Goal: Information Seeking & Learning: Learn about a topic

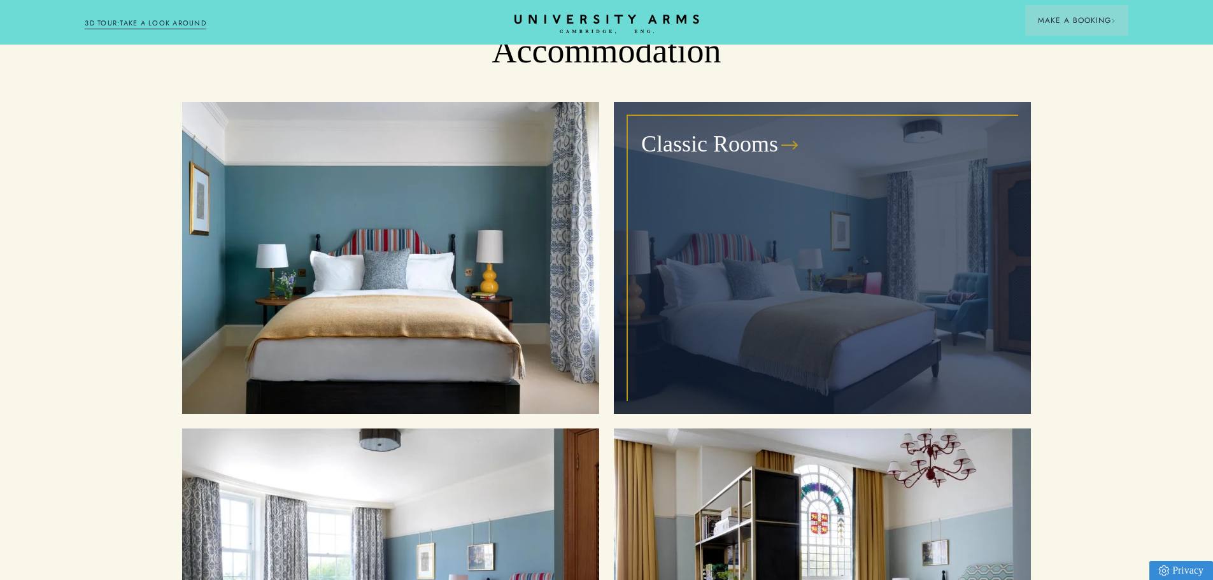
scroll to position [1338, 0]
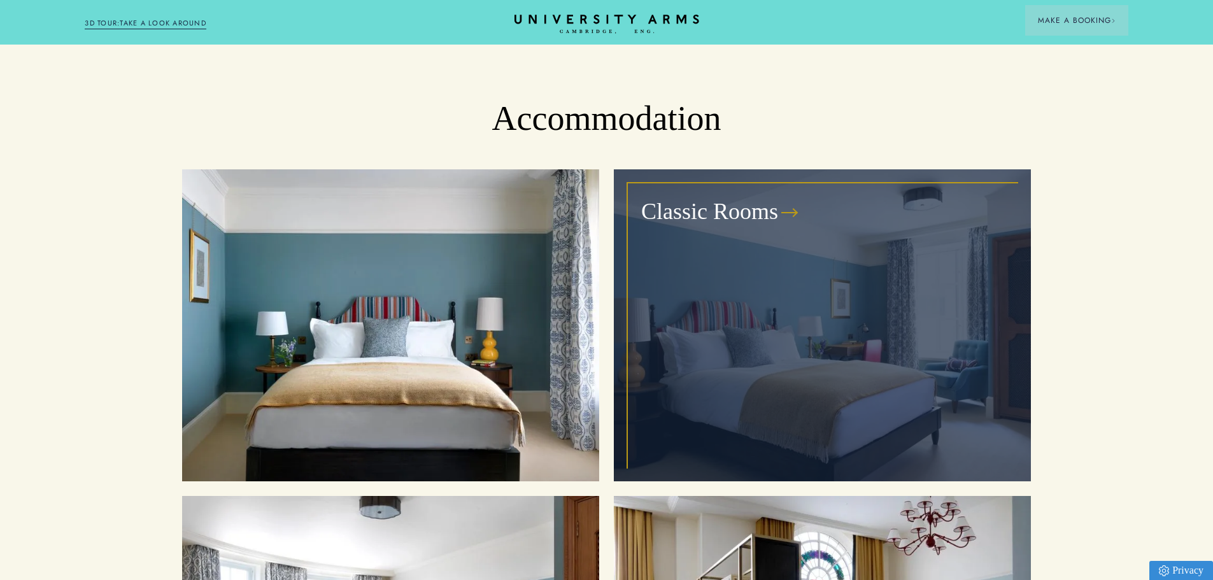
click at [729, 184] on div "Classic Rooms" at bounding box center [823, 325] width 388 height 283
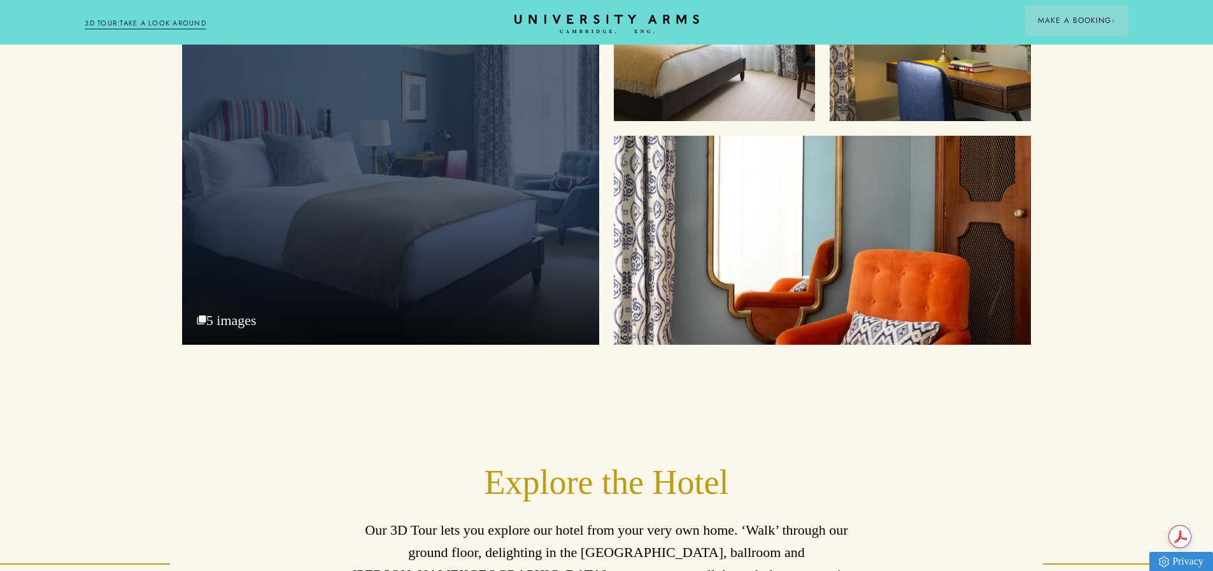
scroll to position [1783, 0]
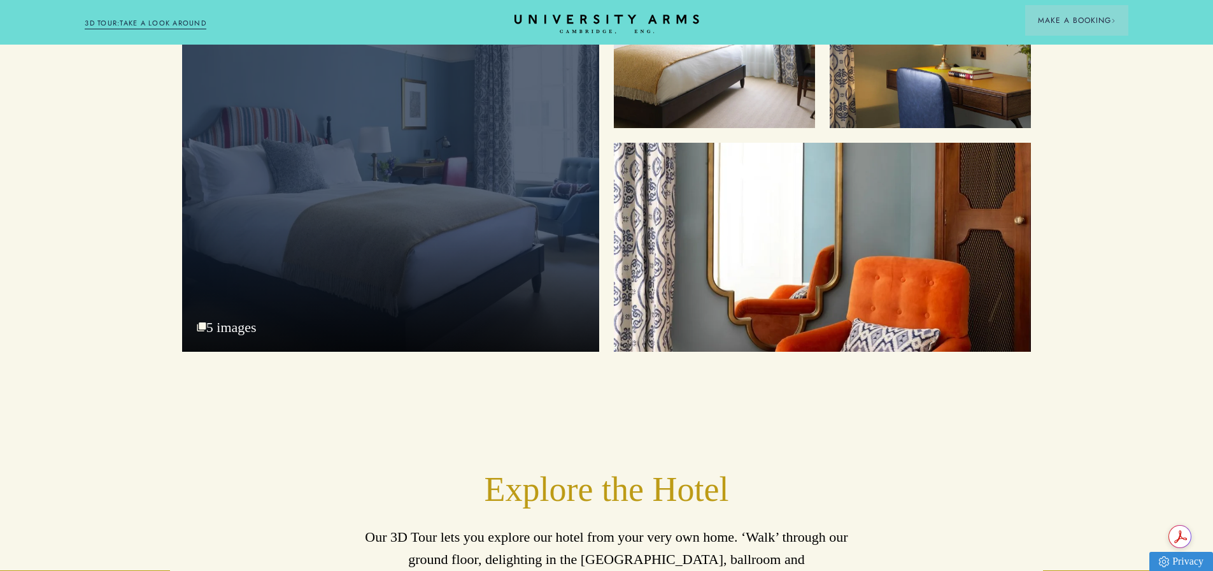
click at [226, 320] on div "Bedroom 5 images" at bounding box center [390, 139] width 417 height 425
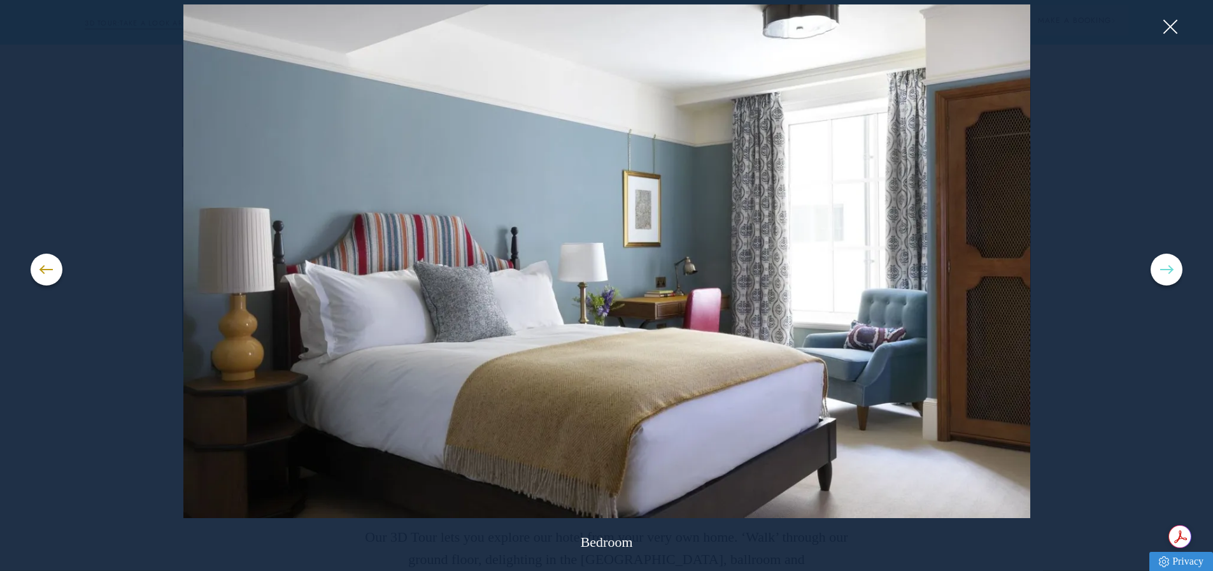
click at [1157, 273] on button at bounding box center [1167, 269] width 32 height 32
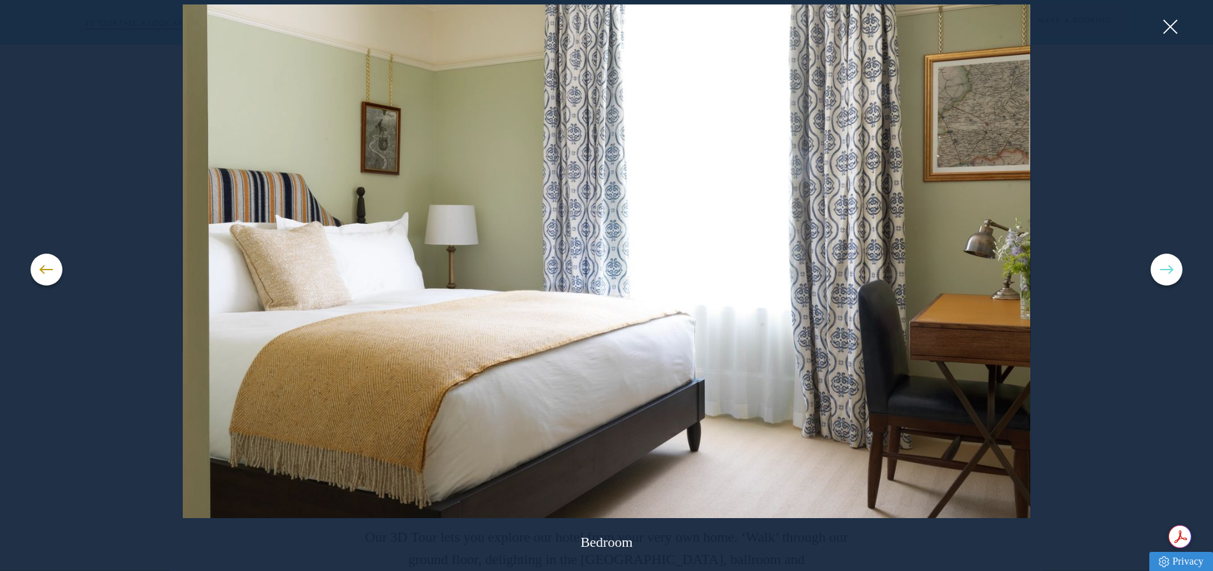
click at [1153, 275] on button at bounding box center [1167, 269] width 32 height 32
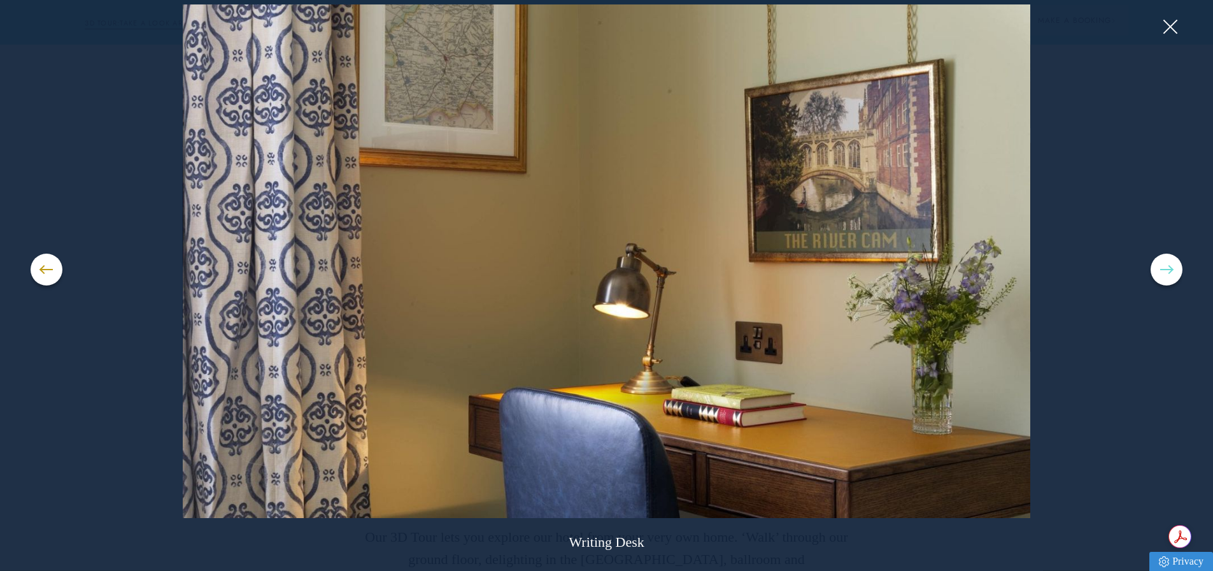
click at [1153, 275] on button at bounding box center [1167, 269] width 32 height 32
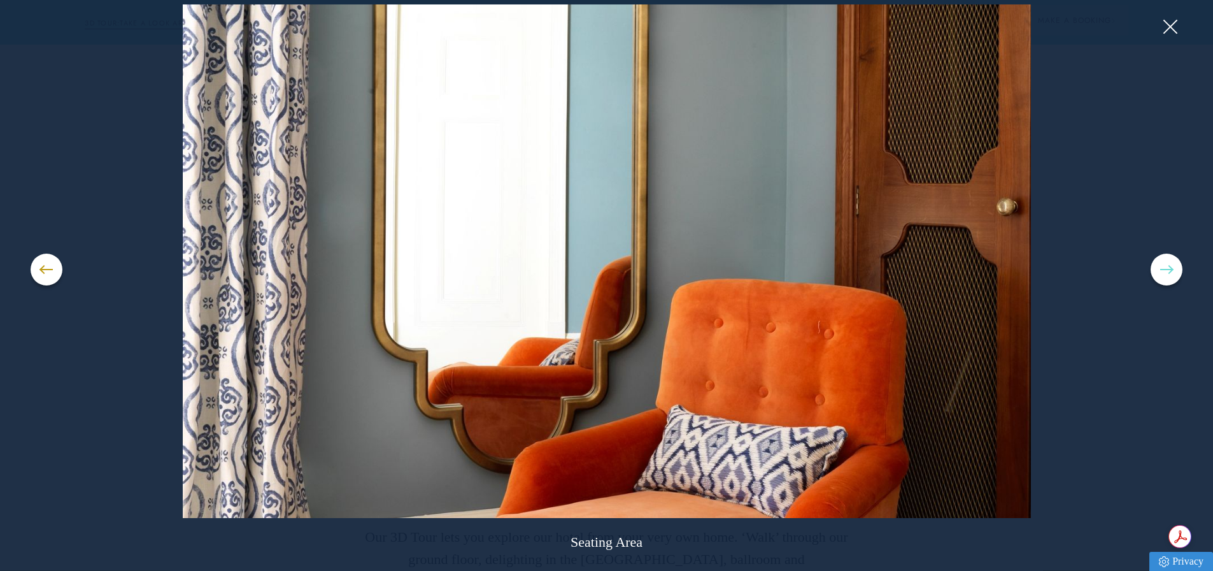
click at [1153, 275] on button at bounding box center [1167, 269] width 32 height 32
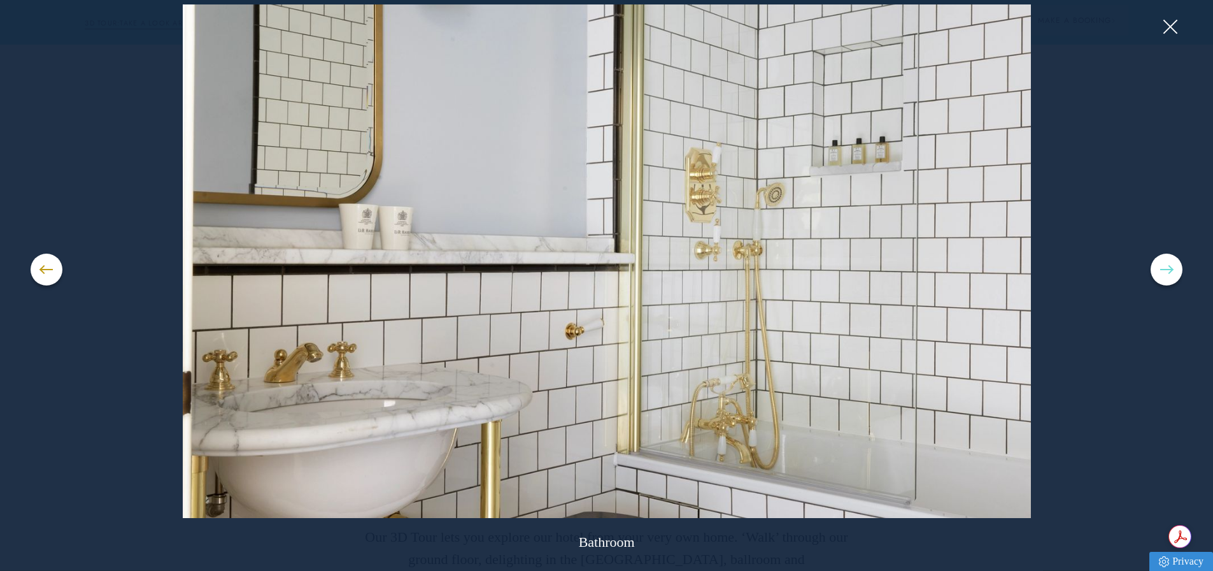
click at [1153, 275] on button at bounding box center [1167, 269] width 32 height 32
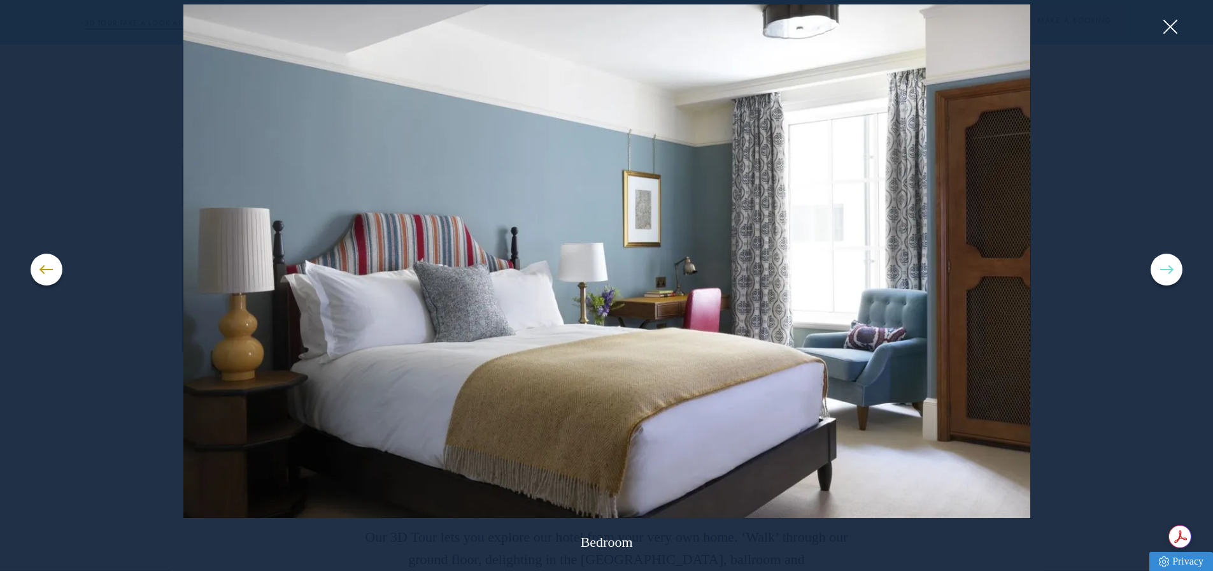
click at [1153, 275] on button at bounding box center [1167, 269] width 32 height 32
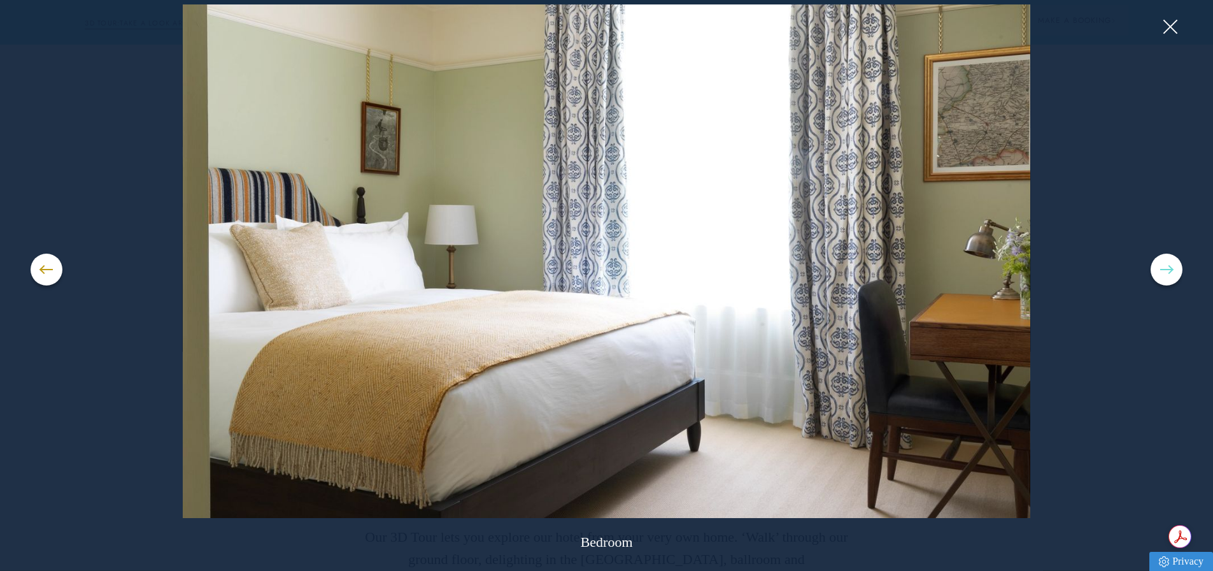
click at [1153, 275] on button at bounding box center [1167, 269] width 32 height 32
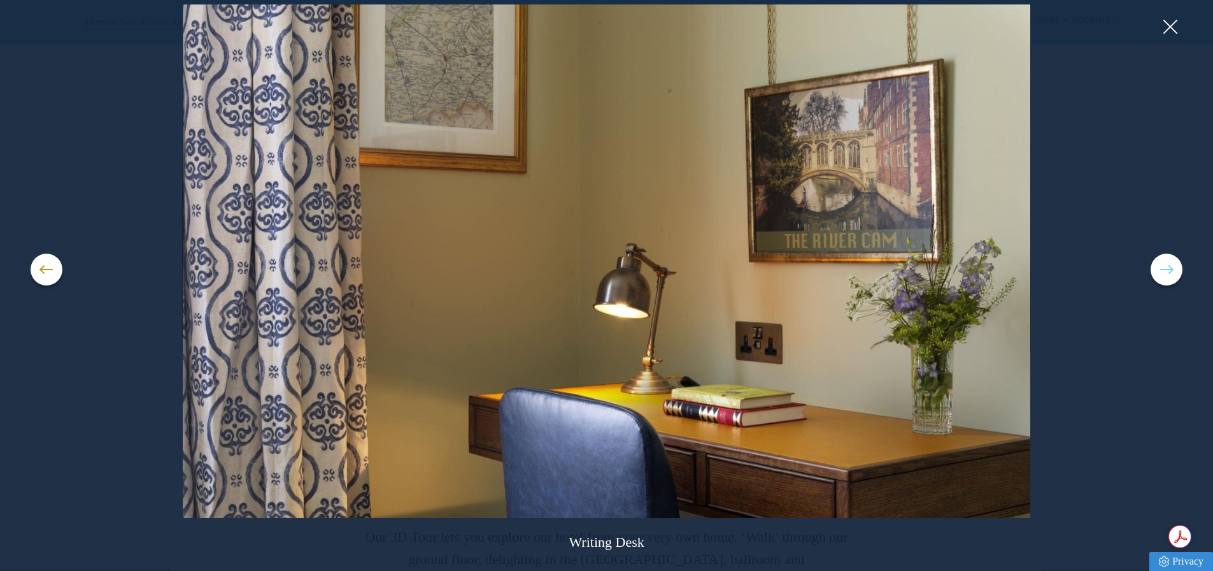
click at [1153, 275] on button at bounding box center [1167, 269] width 32 height 32
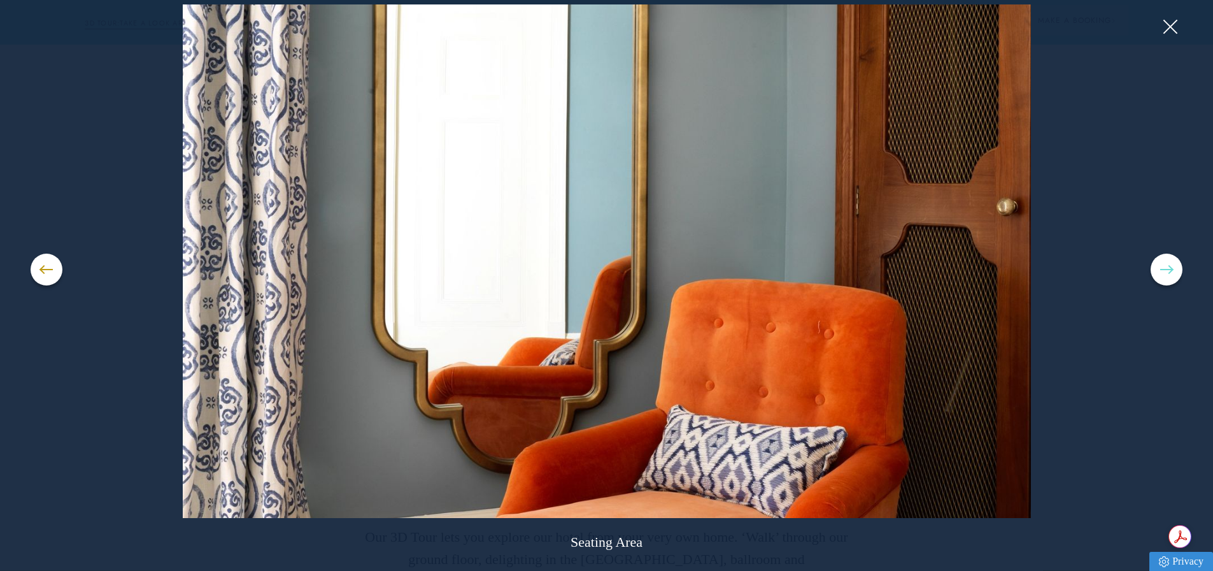
click at [1153, 275] on button at bounding box center [1167, 269] width 32 height 32
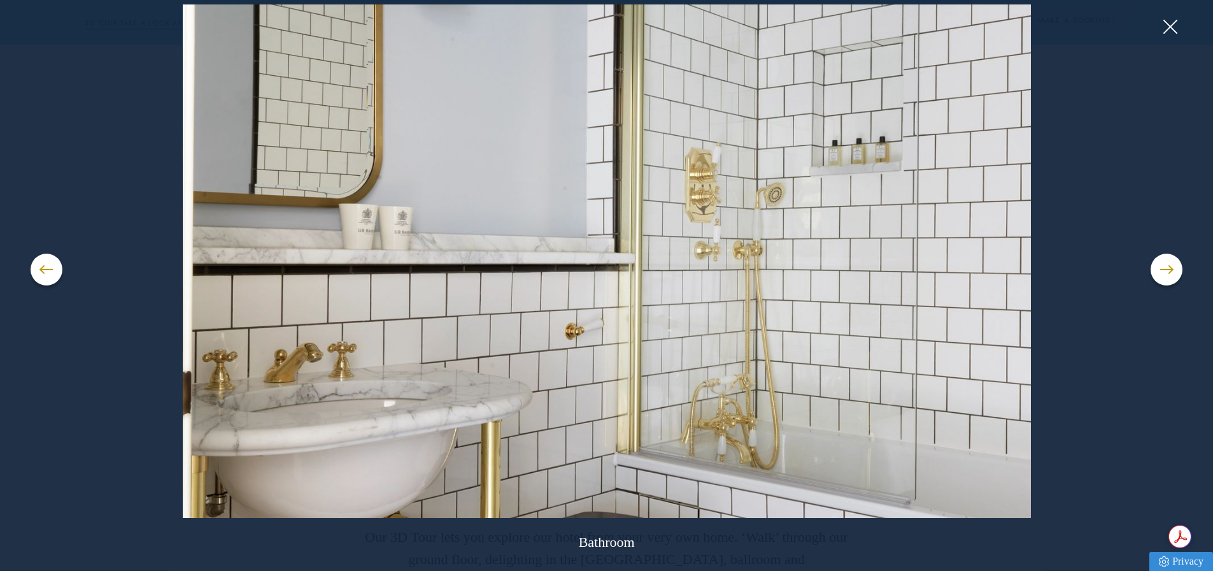
click at [1177, 15] on div "Bathroom" at bounding box center [607, 285] width 1153 height 562
click at [1162, 24] on button at bounding box center [1169, 26] width 19 height 19
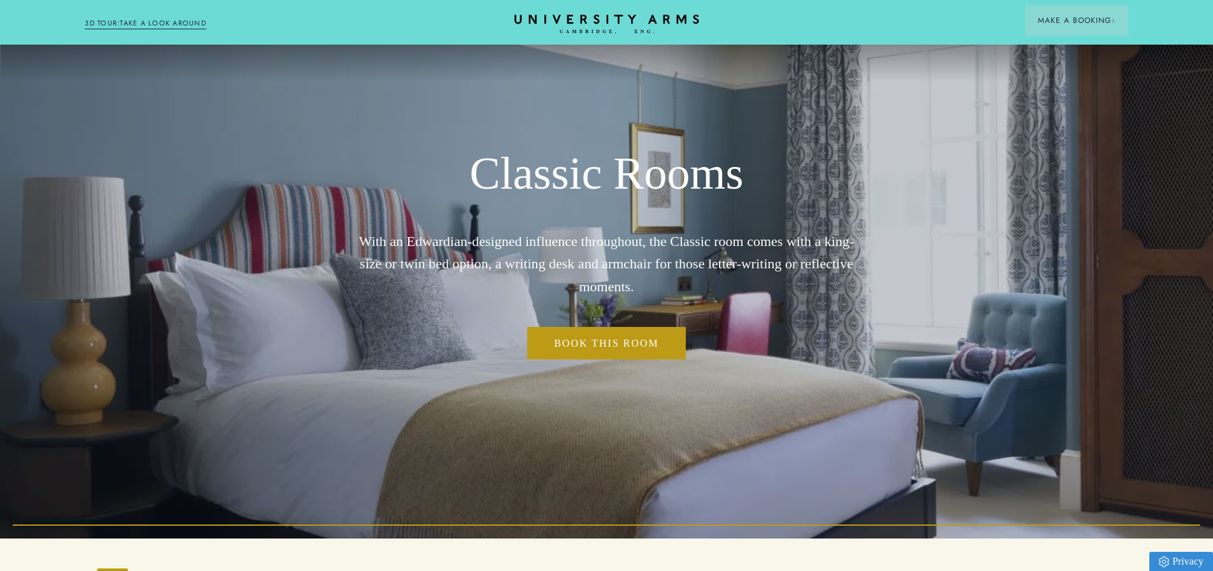
scroll to position [0, 0]
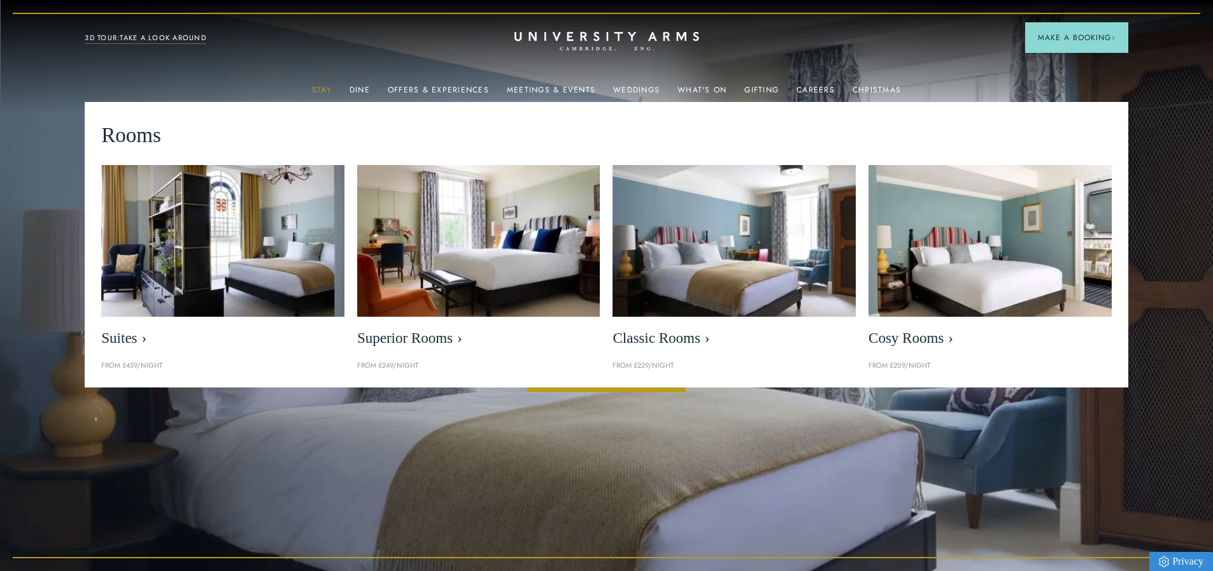
click at [329, 87] on link "Stay" at bounding box center [322, 93] width 20 height 17
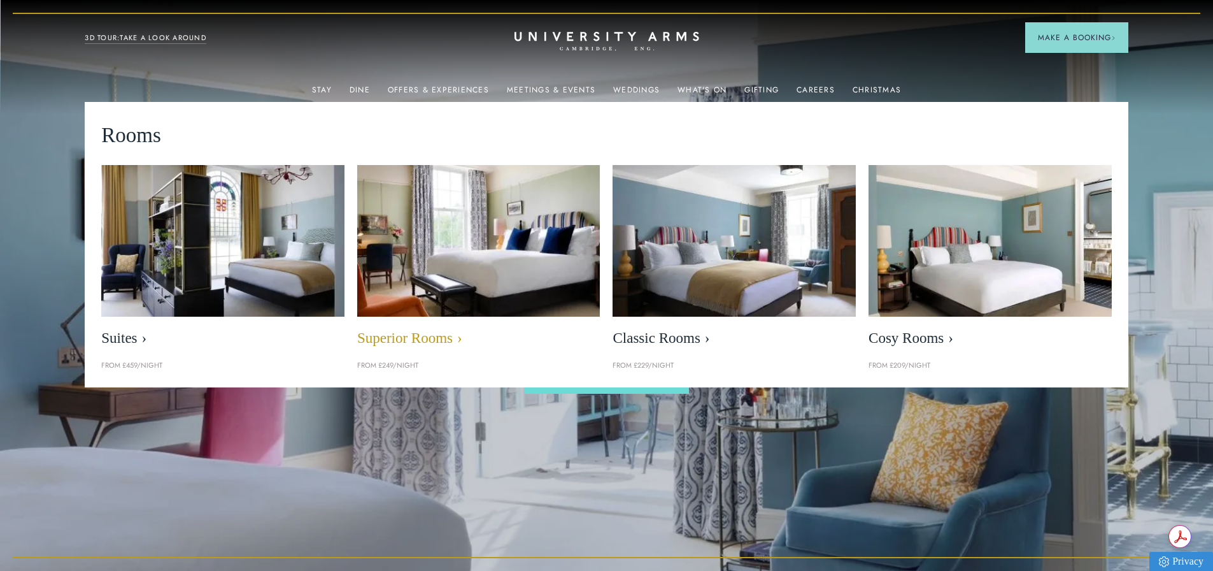
click at [418, 332] on span "Superior Rooms" at bounding box center [478, 338] width 243 height 18
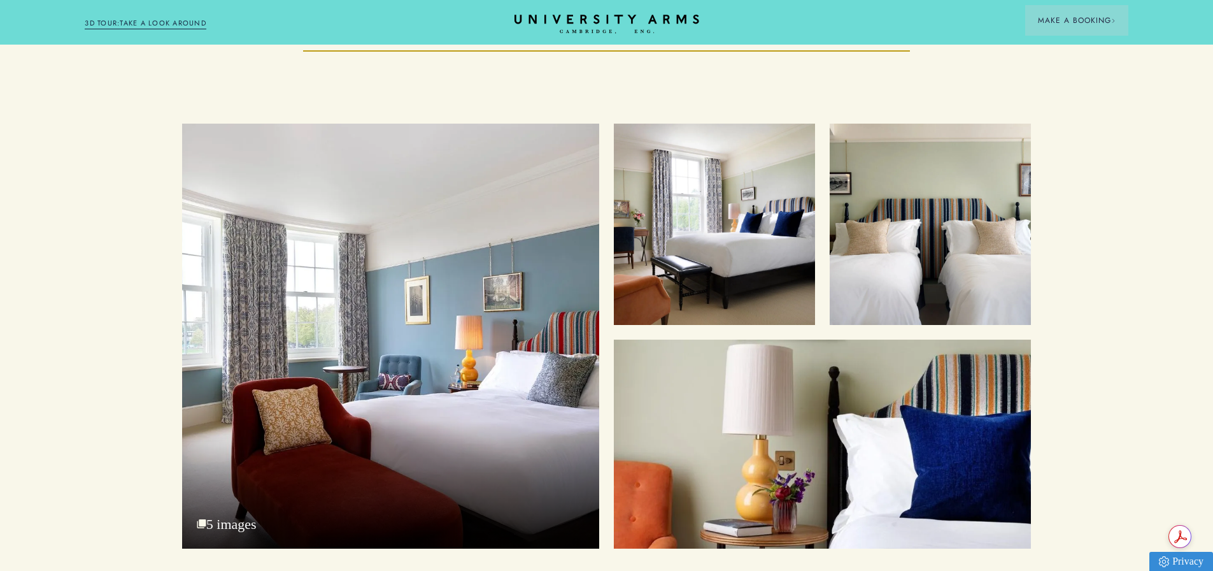
scroll to position [1720, 0]
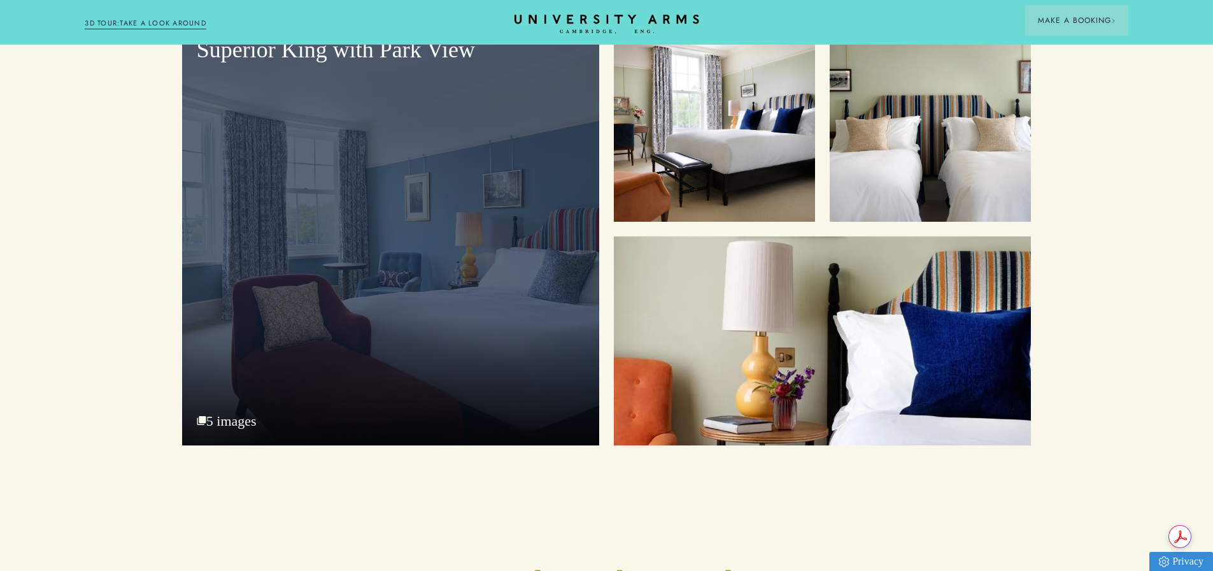
click at [236, 382] on div "Superior King with Park View 5 images" at bounding box center [390, 232] width 417 height 425
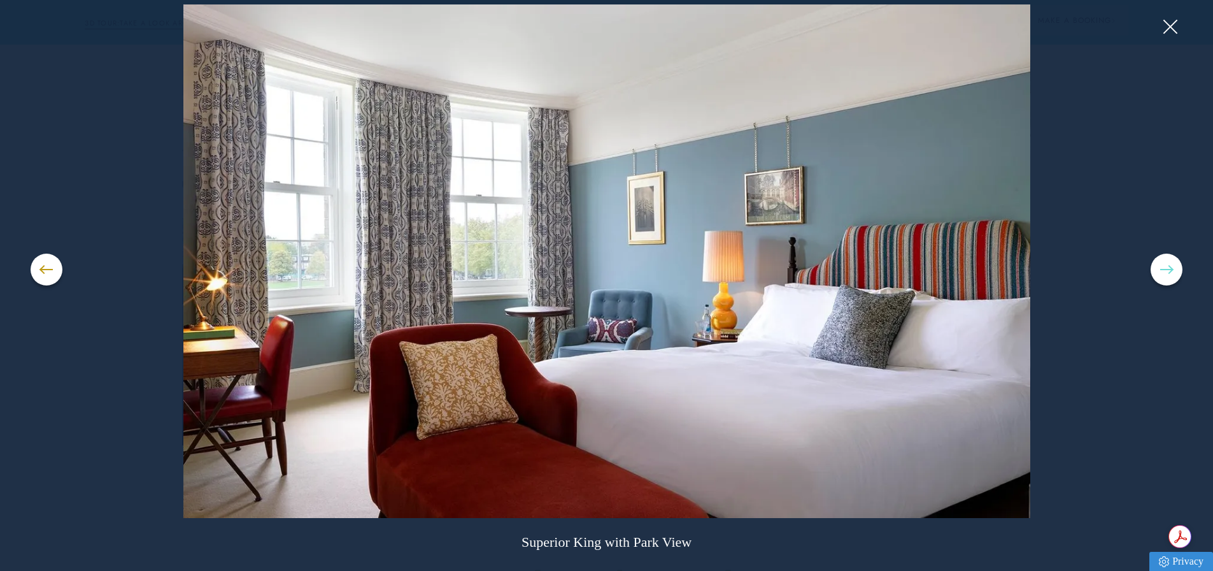
click at [1152, 268] on button at bounding box center [1167, 269] width 32 height 32
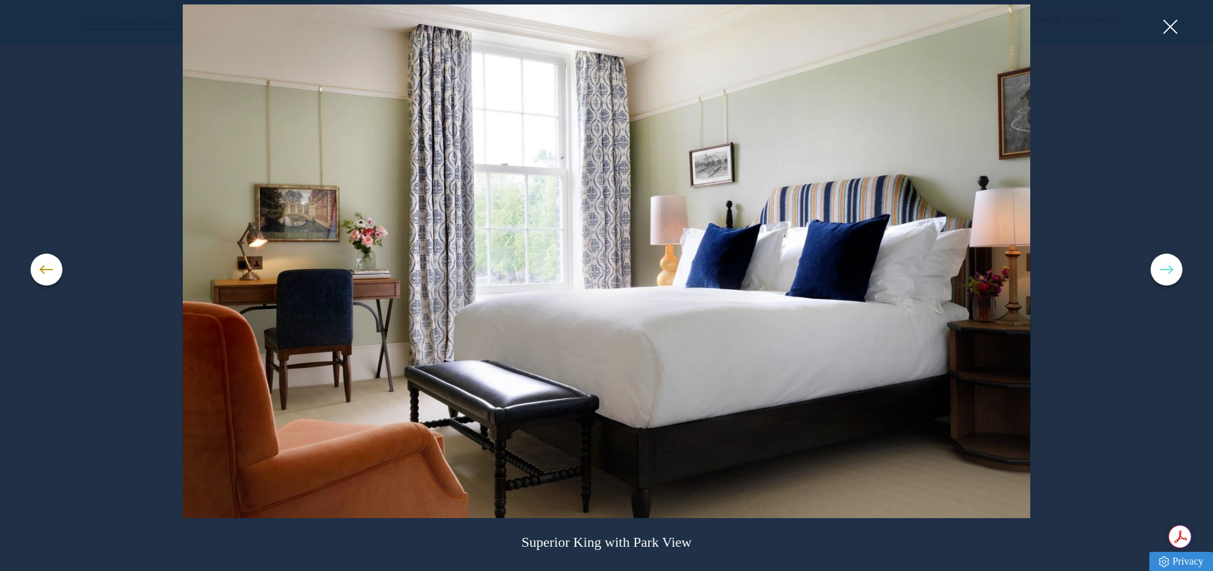
click at [1158, 271] on button at bounding box center [1167, 269] width 32 height 32
click at [1157, 272] on button at bounding box center [1167, 269] width 32 height 32
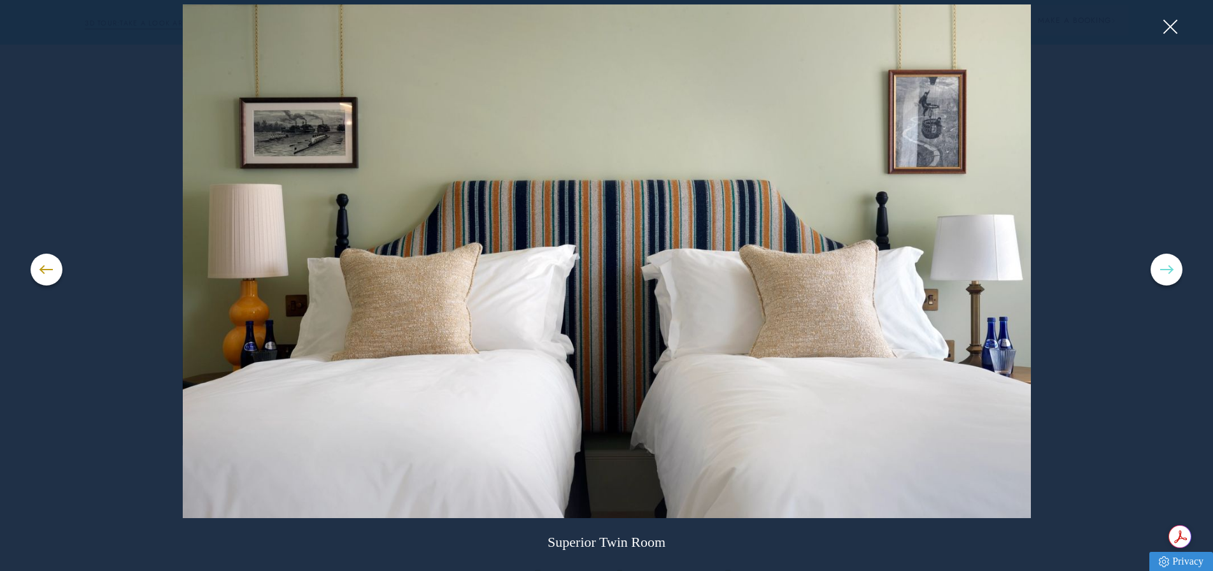
click at [1157, 272] on button at bounding box center [1167, 269] width 32 height 32
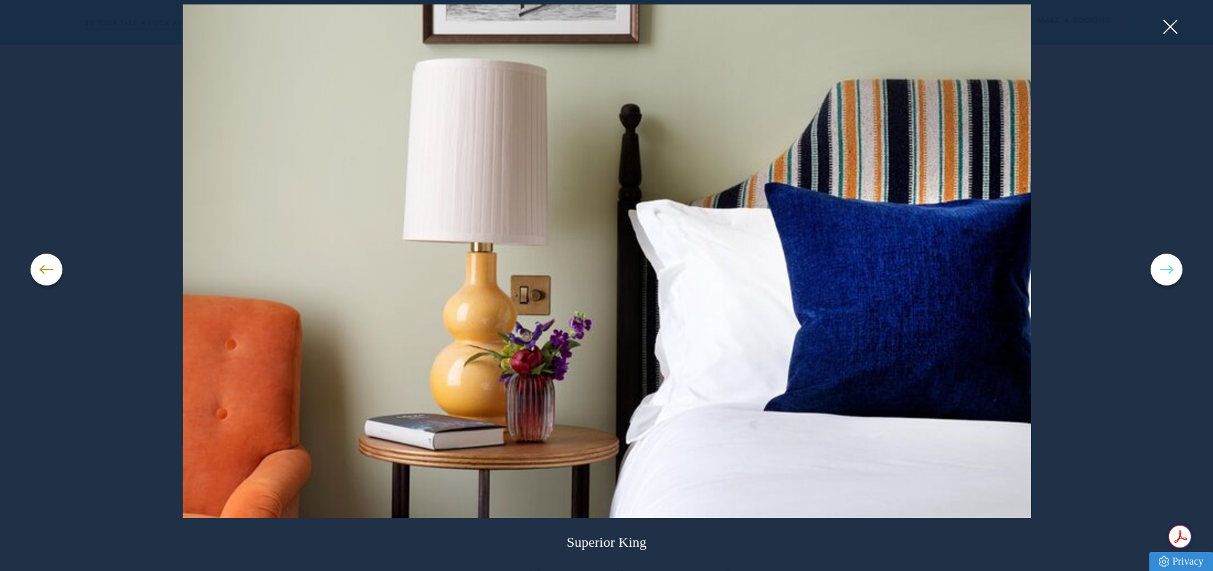
click at [1157, 272] on button at bounding box center [1167, 269] width 32 height 32
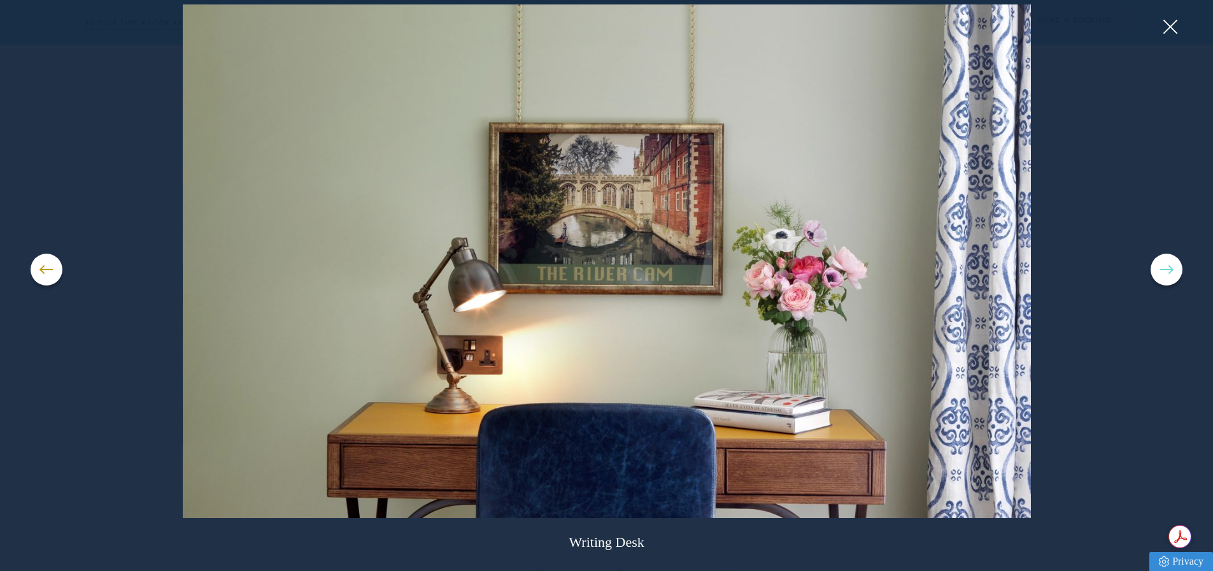
click at [1157, 272] on button at bounding box center [1167, 269] width 32 height 32
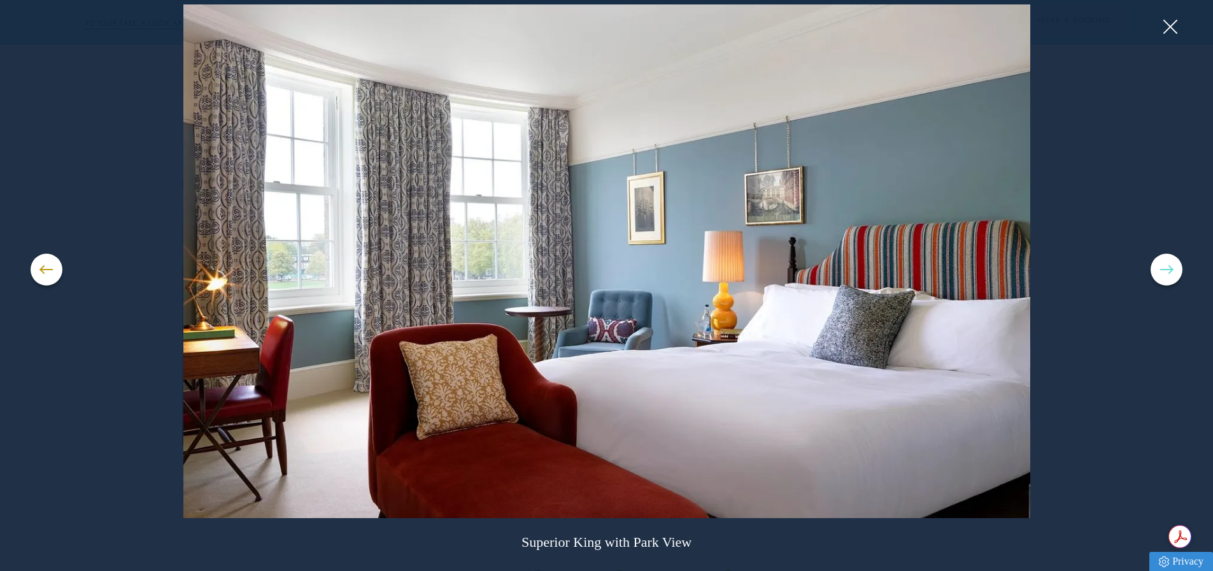
click at [1157, 272] on button at bounding box center [1167, 269] width 32 height 32
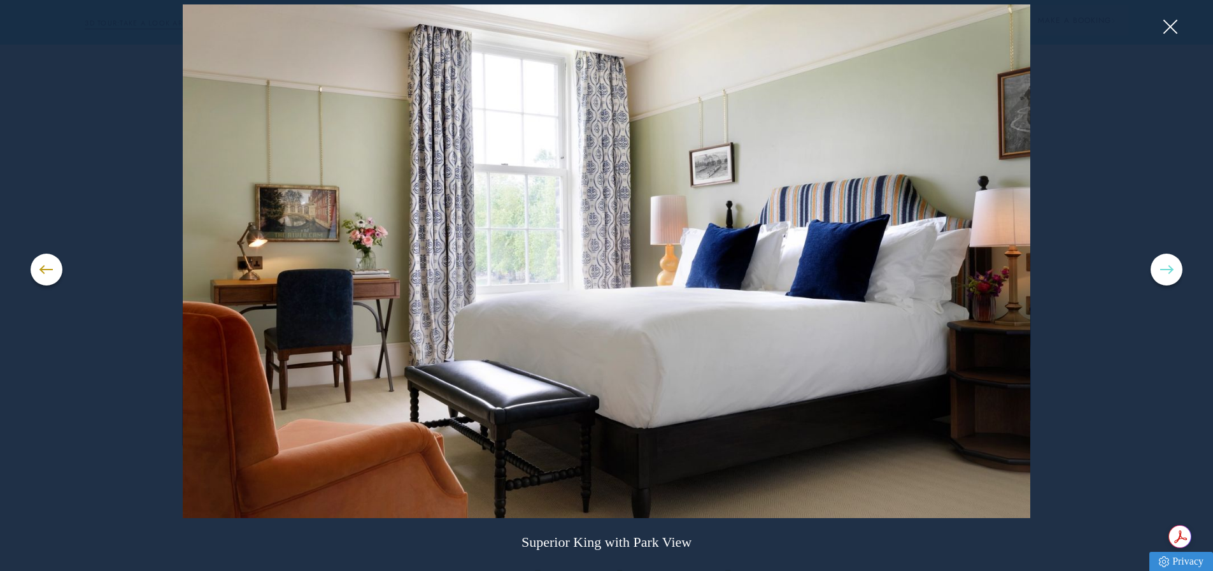
click at [1157, 272] on button at bounding box center [1167, 269] width 32 height 32
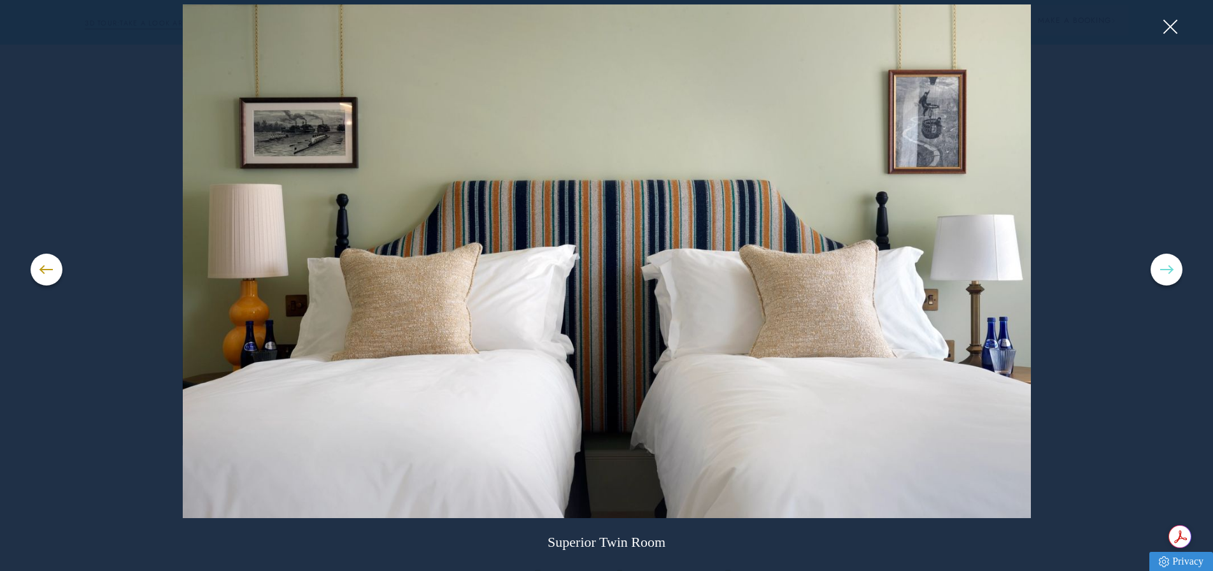
click at [1155, 273] on button at bounding box center [1167, 269] width 32 height 32
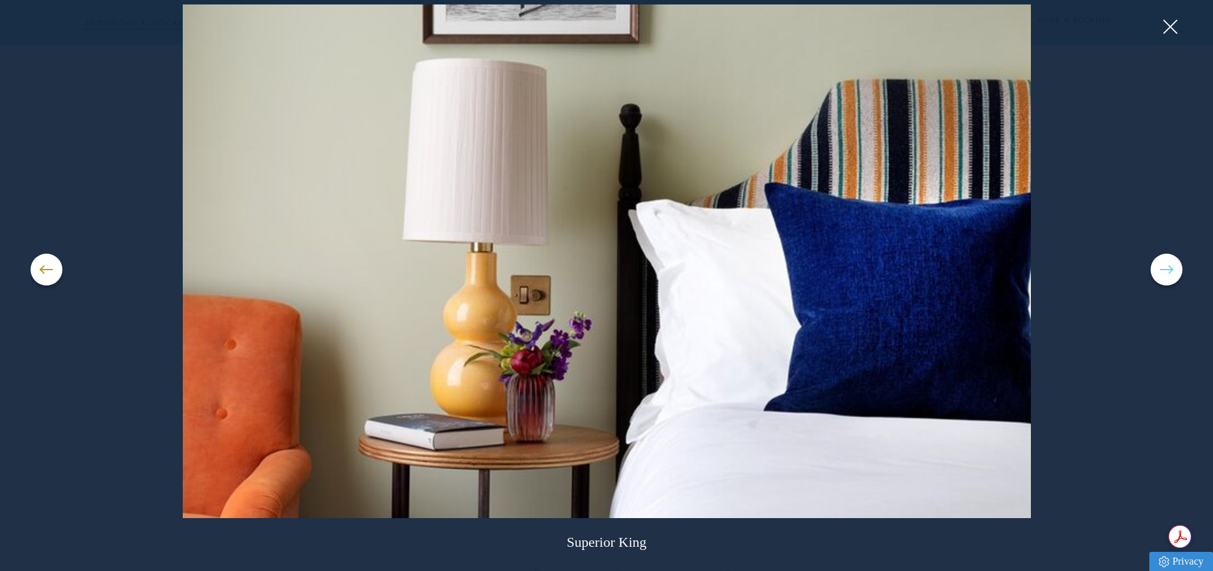
click at [1155, 273] on button at bounding box center [1167, 269] width 32 height 32
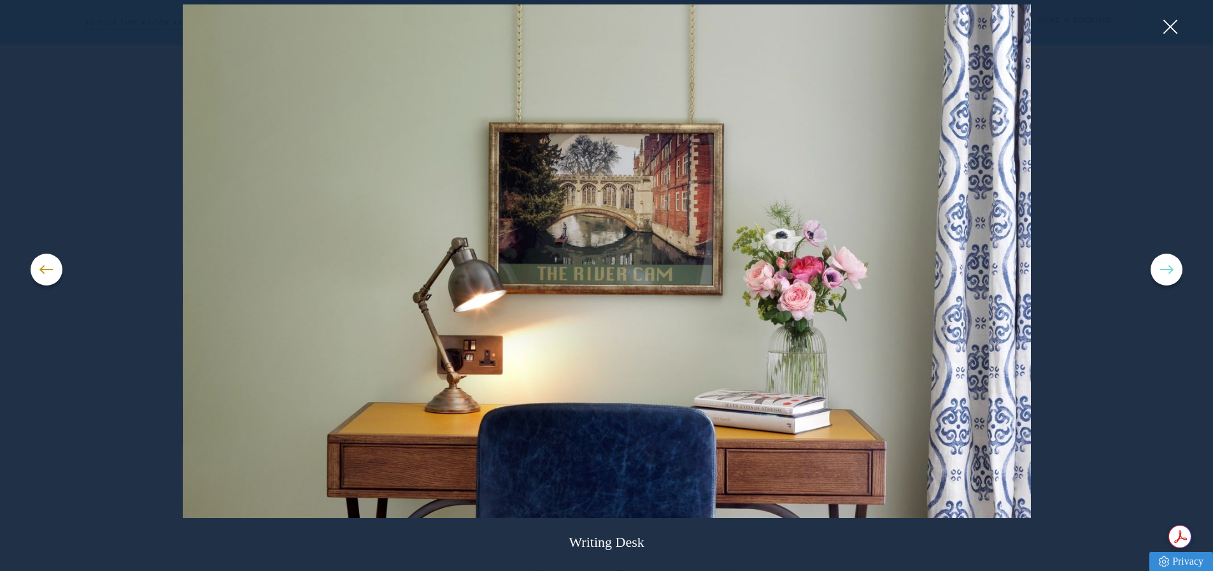
click at [1155, 273] on button at bounding box center [1167, 269] width 32 height 32
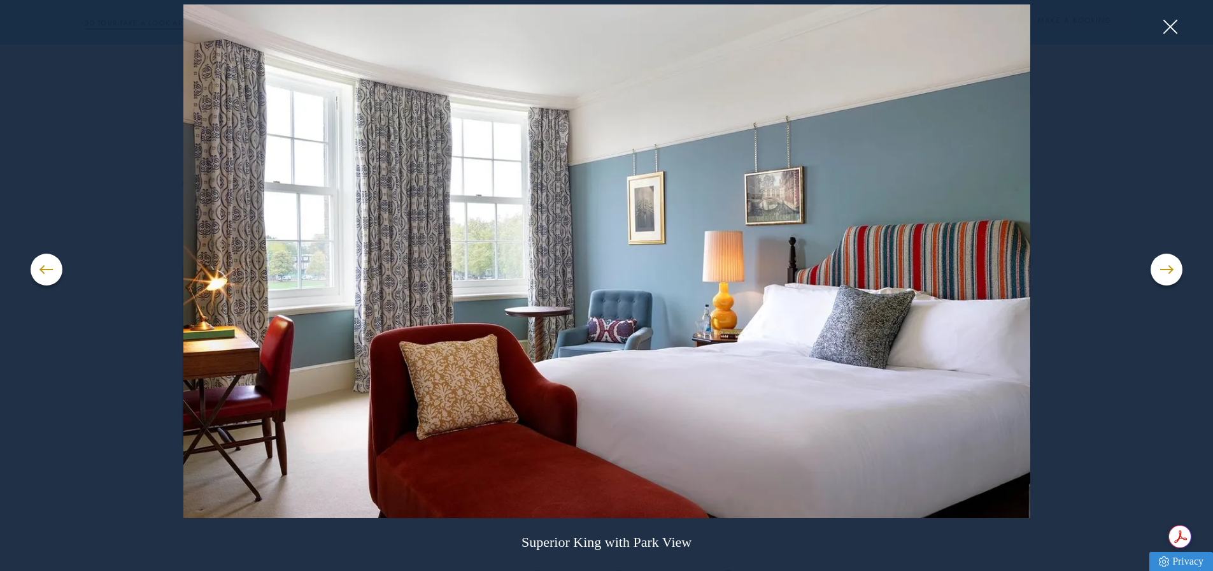
click at [1158, 28] on div "Superior King with Park View" at bounding box center [607, 285] width 1153 height 562
click at [1175, 15] on div "Superior King with Park View" at bounding box center [607, 285] width 1153 height 562
click at [1162, 32] on button at bounding box center [1169, 26] width 19 height 19
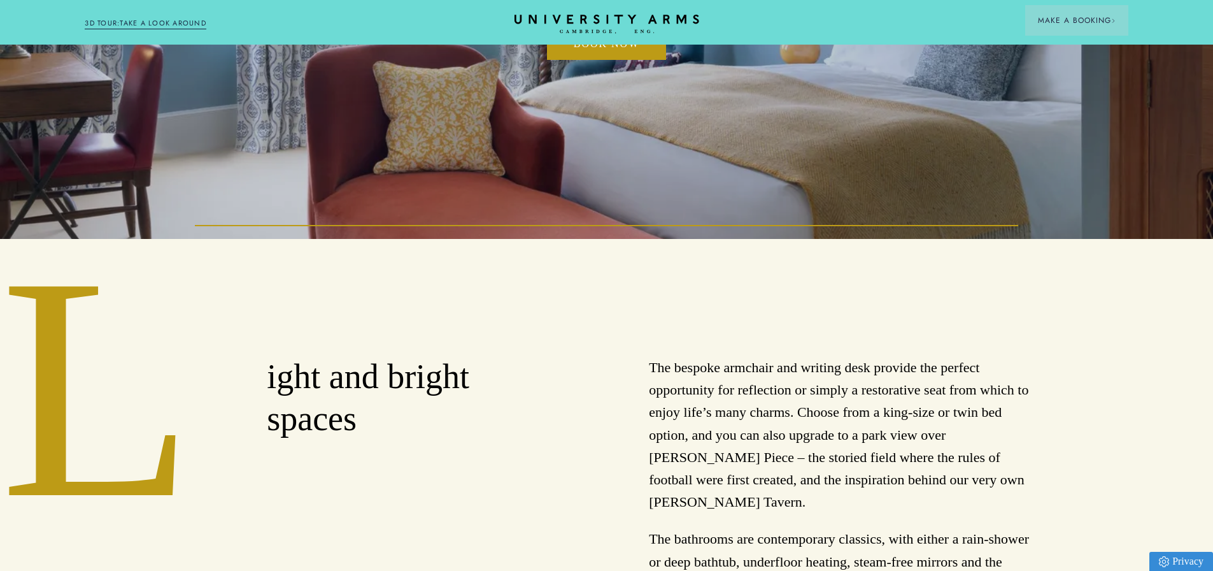
scroll to position [0, 0]
